Goal: Find specific page/section: Find specific page/section

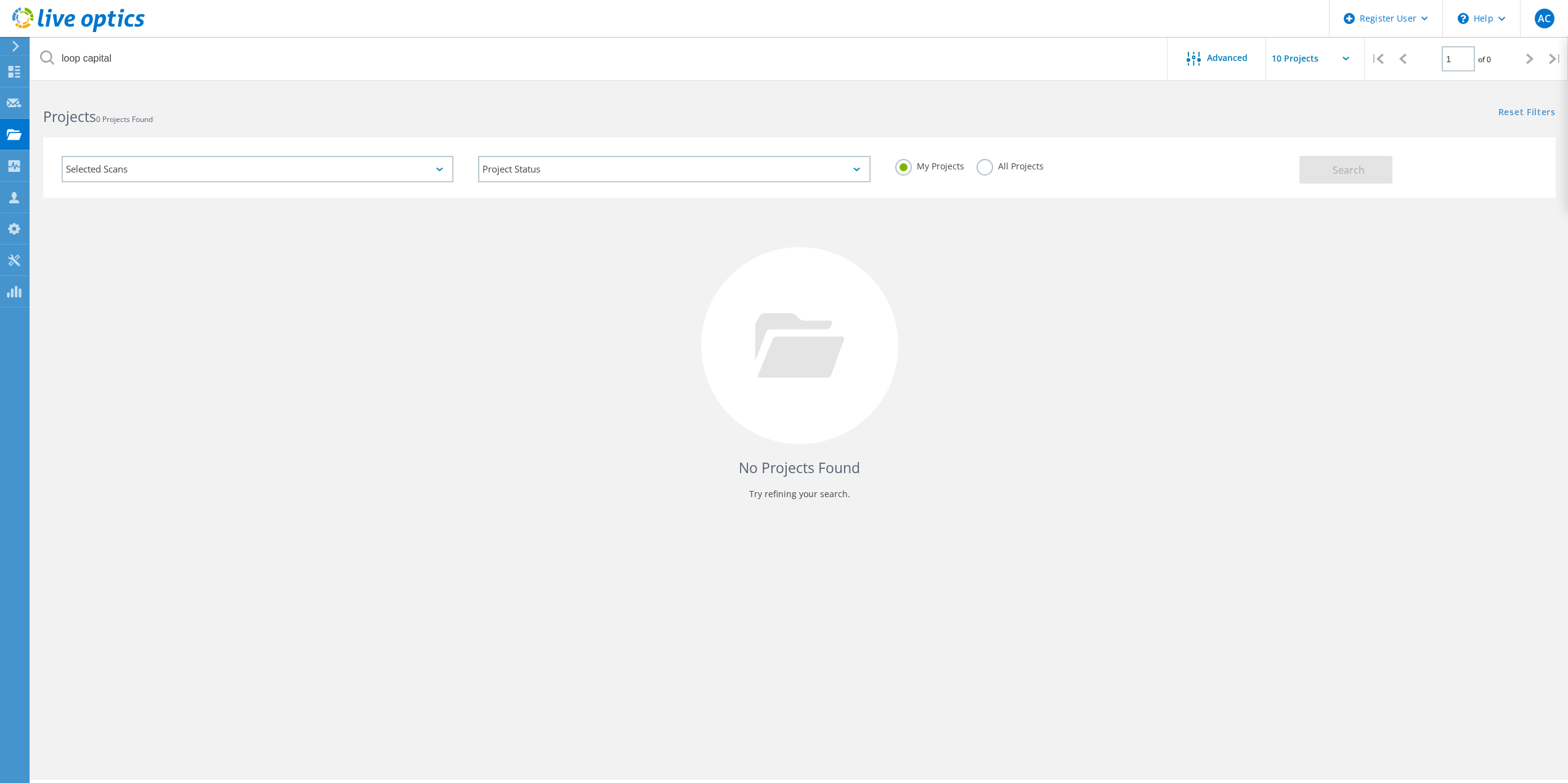
click at [980, 169] on label "All Projects" at bounding box center [1010, 164] width 67 height 12
click at [0, 0] on input "All Projects" at bounding box center [0, 0] width 0 height 0
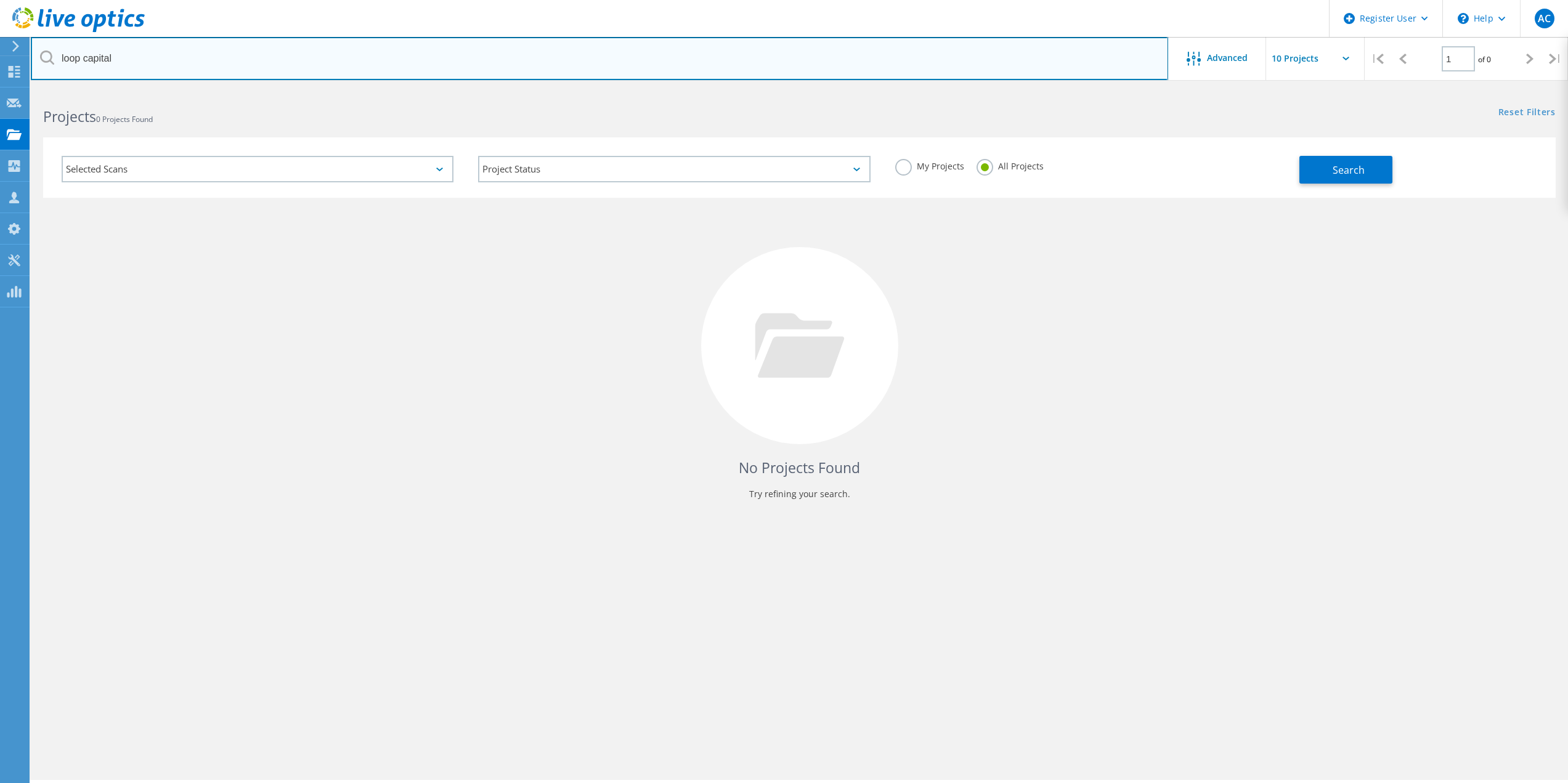
click at [765, 64] on input "loop capital" at bounding box center [599, 58] width 1137 height 43
drag, startPoint x: 201, startPoint y: 51, endPoint x: 1, endPoint y: 76, distance: 201.6
click at [0, 89] on div "Register User \n Help Explore Helpful Articles Contact Support AC Dell User [PE…" at bounding box center [784, 453] width 1568 height 728
drag, startPoint x: 74, startPoint y: 61, endPoint x: 19, endPoint y: 63, distance: 55.0
click at [19, 89] on div "Register User \n Help Explore Helpful Articles Contact Support AC Dell User [PE…" at bounding box center [784, 453] width 1568 height 728
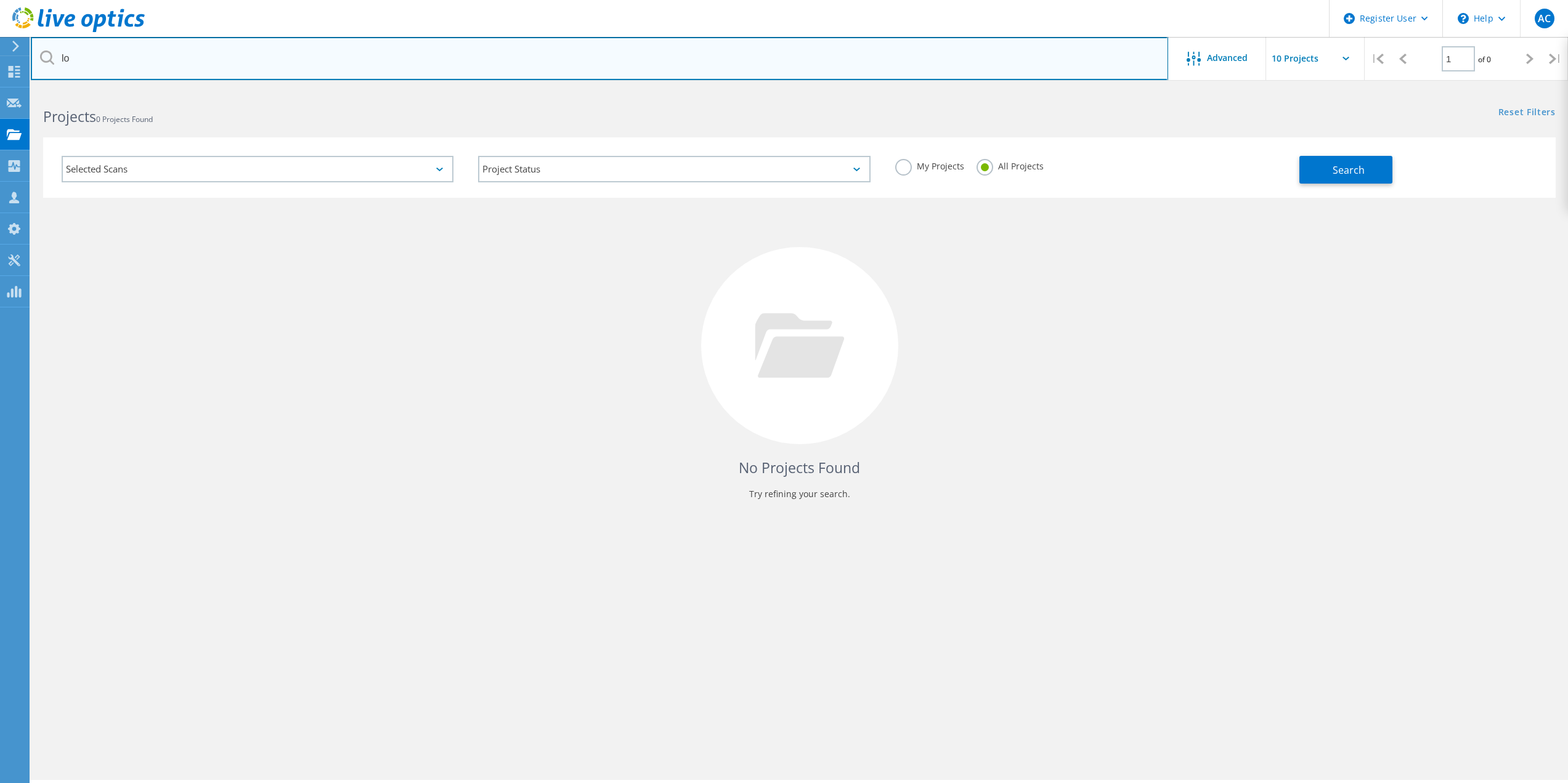
type input "l"
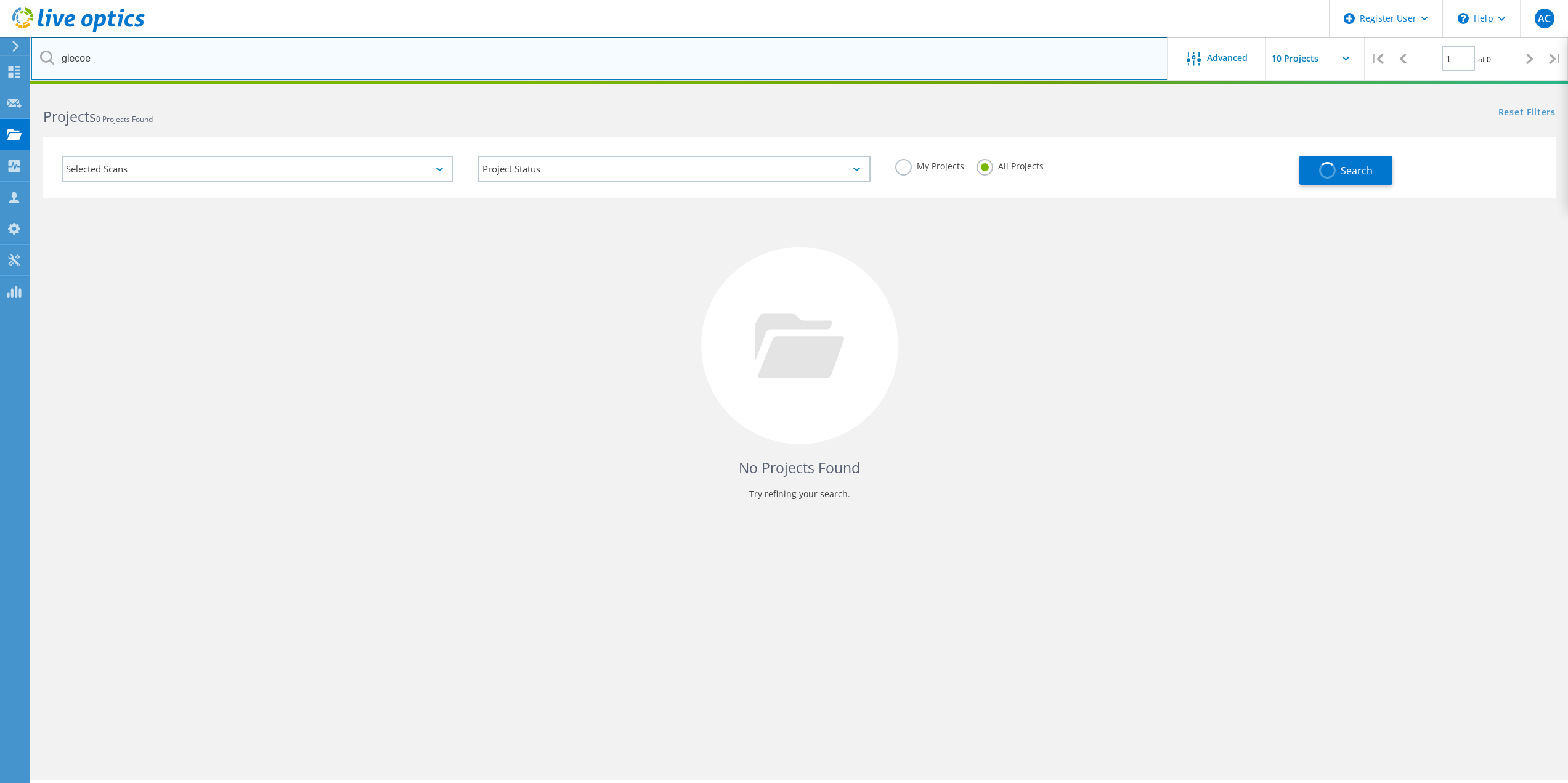
click at [76, 62] on input "glecoe" at bounding box center [599, 58] width 1137 height 43
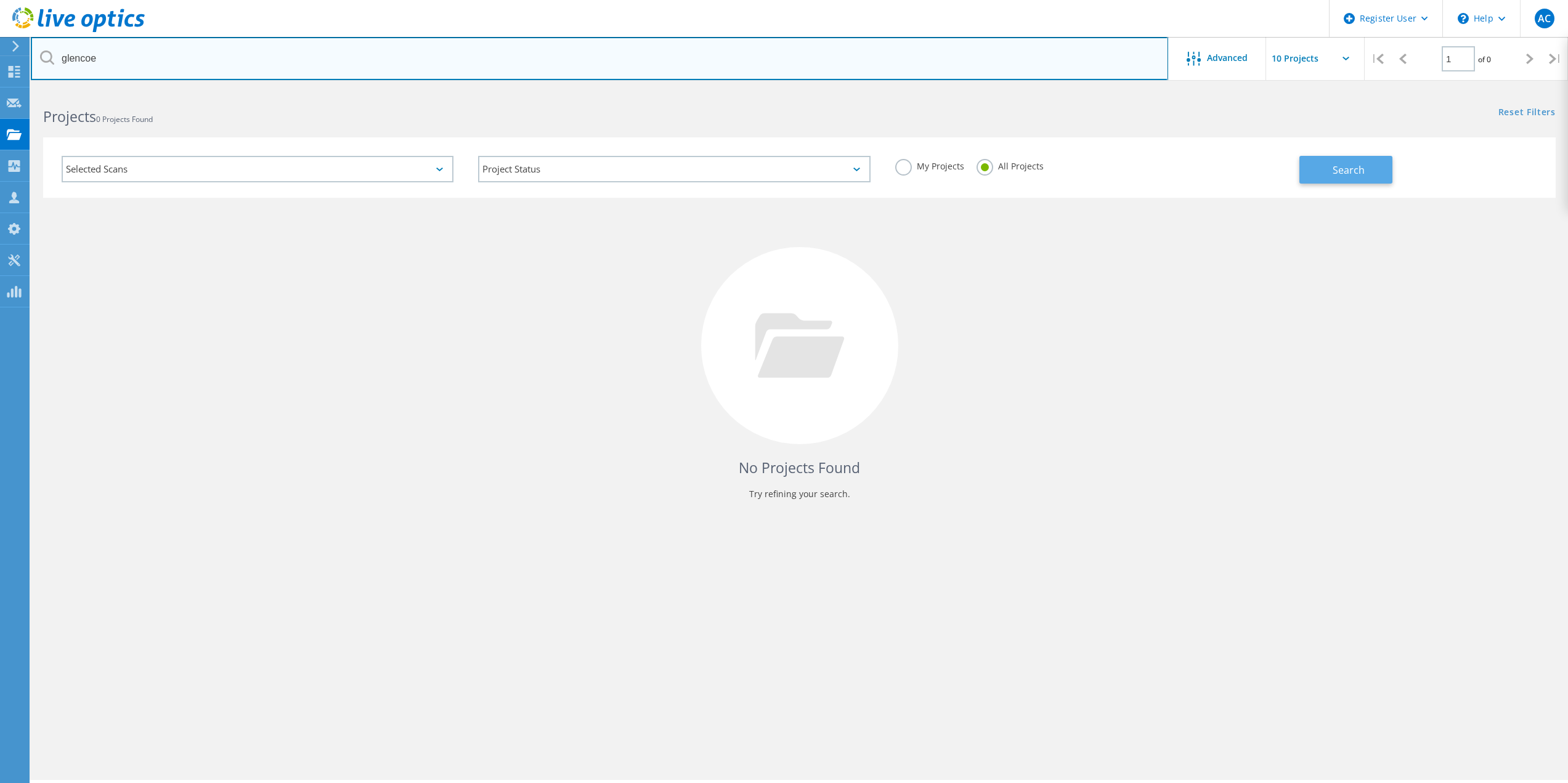
type input "glencoe"
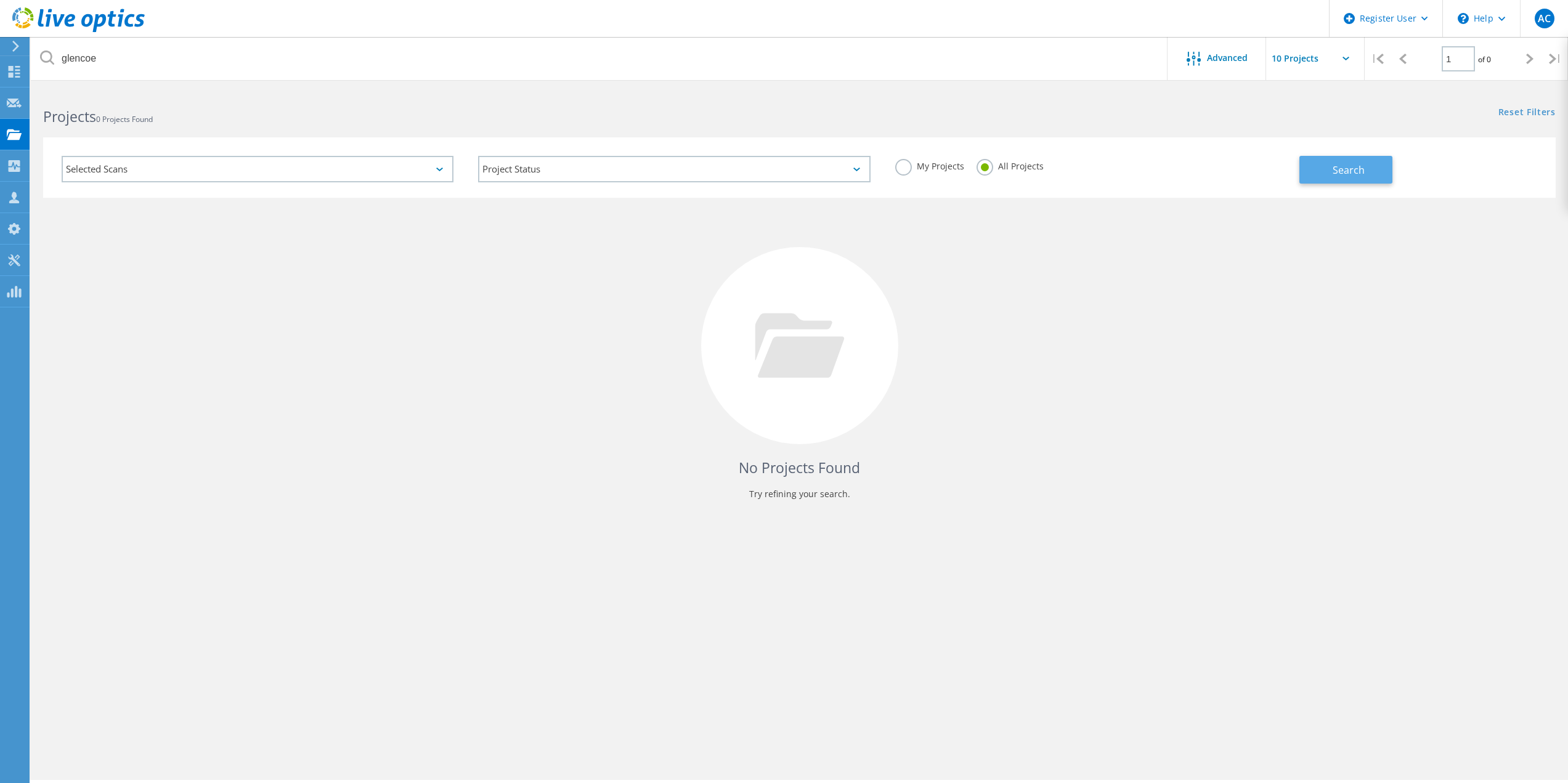
click at [1347, 161] on button "Search" at bounding box center [1345, 169] width 93 height 28
